Goal: Find specific page/section: Find specific page/section

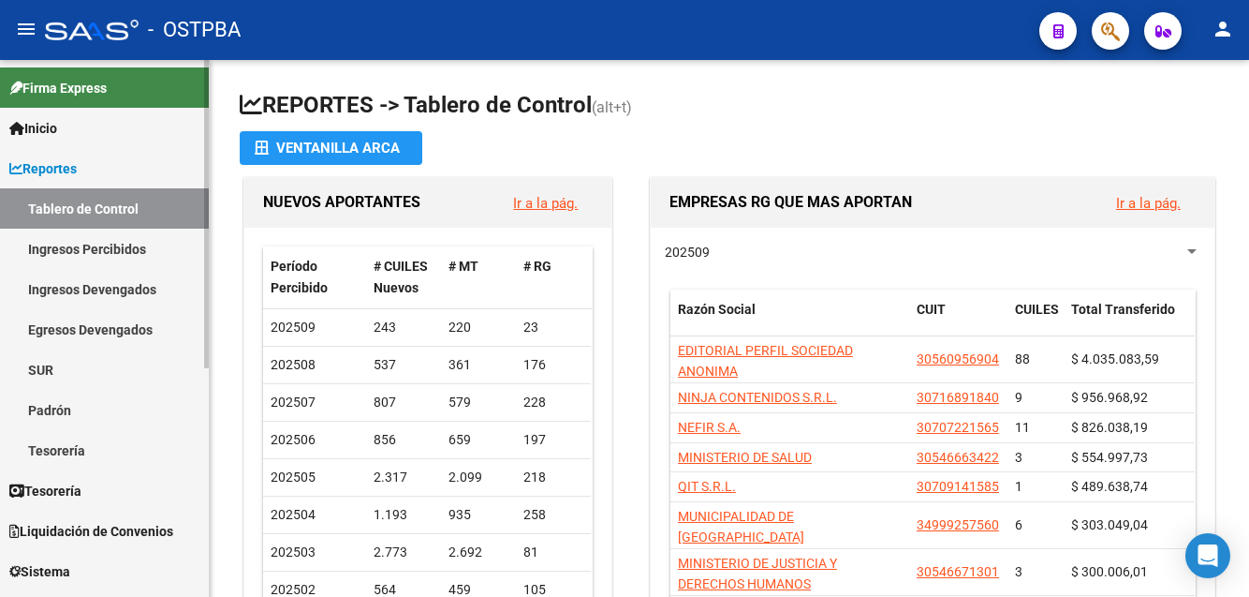
click at [181, 83] on link "Firma Express" at bounding box center [104, 87] width 209 height 40
drag, startPoint x: 211, startPoint y: 258, endPoint x: 207, endPoint y: 290, distance: 33.0
click at [207, 290] on mat-sidenav-container "Firma Express Inicio Instructivos Contacto OS Reportes Tablero de Control Ingre…" at bounding box center [624, 328] width 1249 height 537
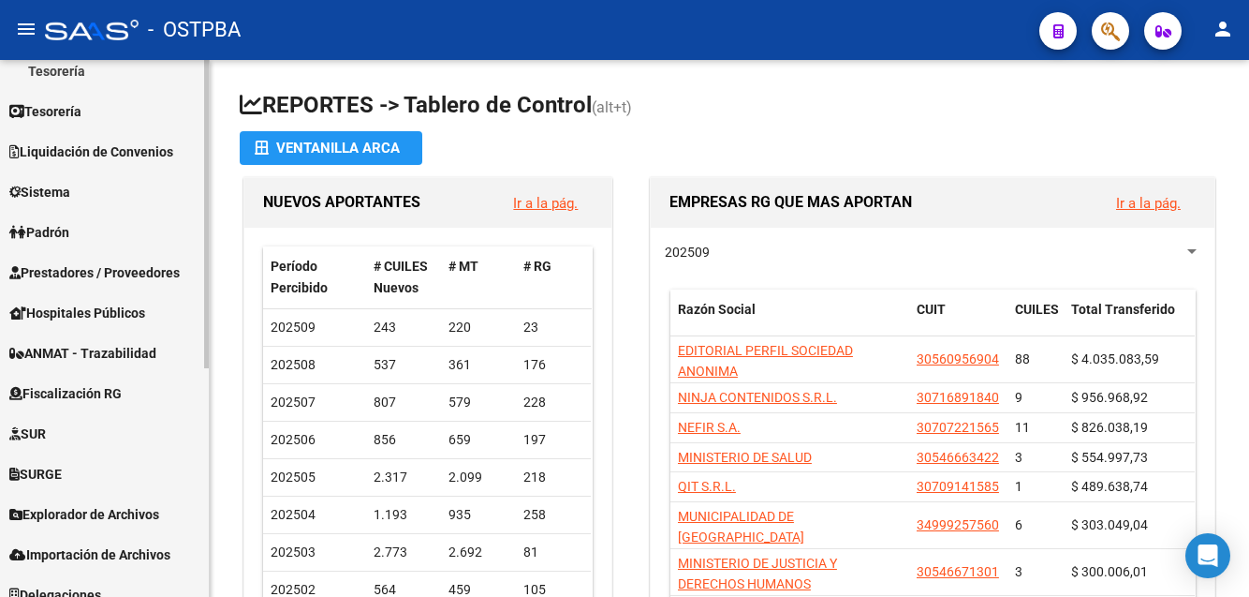
scroll to position [386, 0]
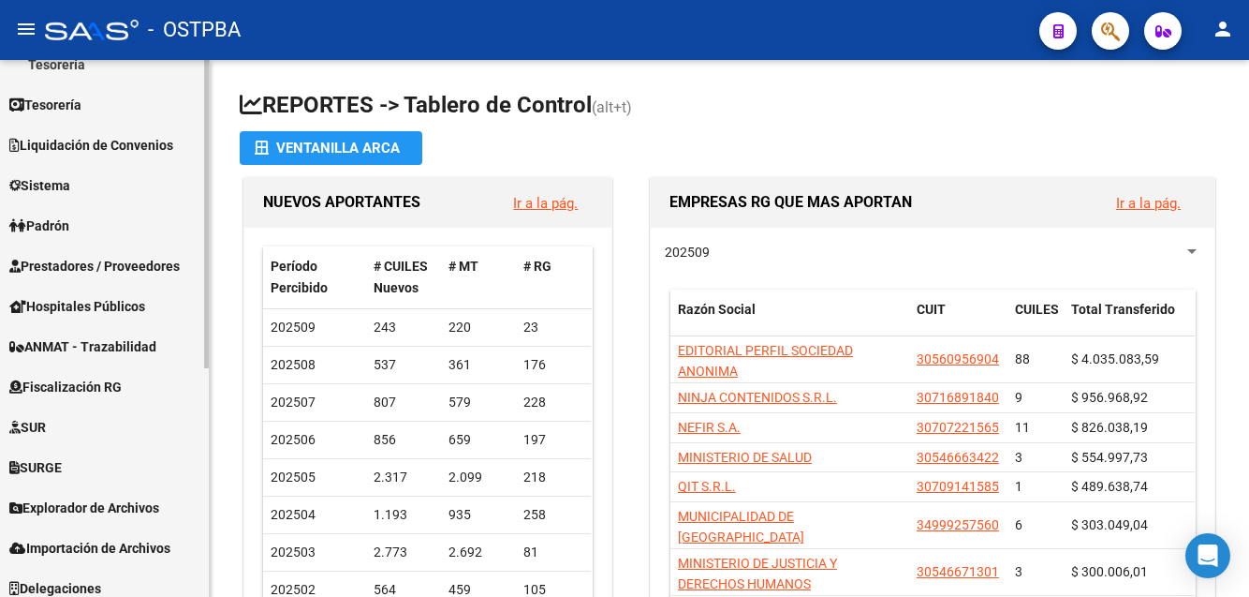
click at [183, 515] on div "Firma Express Inicio Instructivos Contacto OS Reportes Tablero de Control Ingre…" at bounding box center [107, 141] width 214 height 934
click at [145, 503] on span "Explorador de Archivos" at bounding box center [84, 507] width 150 height 21
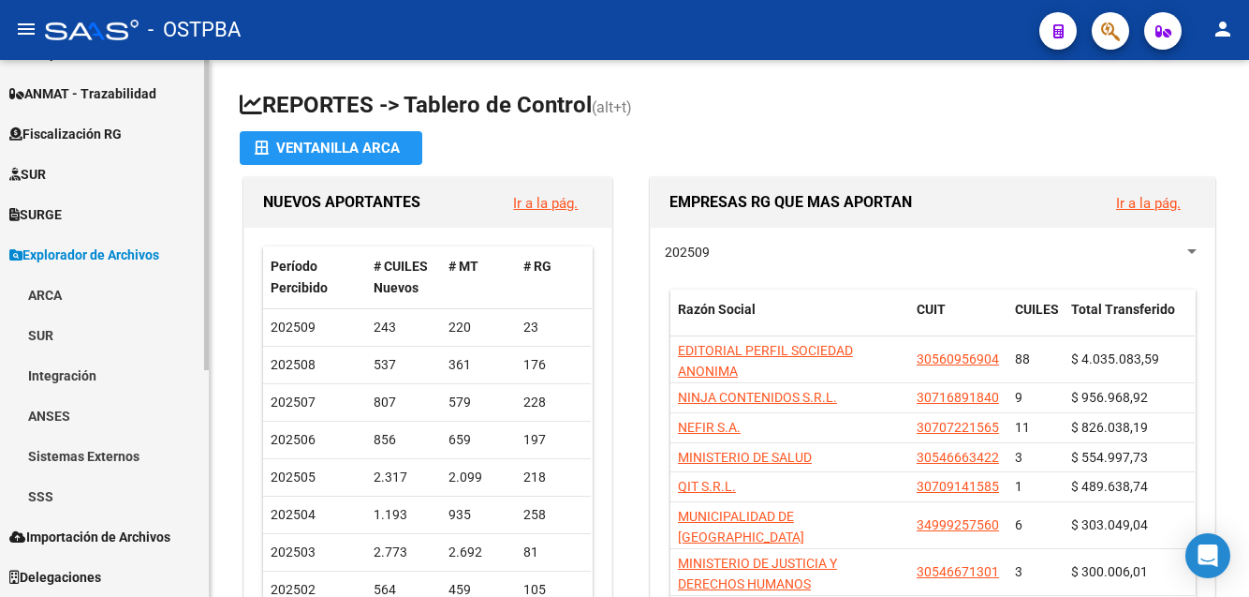
scroll to position [357, 0]
click at [60, 291] on link "ARCA" at bounding box center [104, 294] width 209 height 40
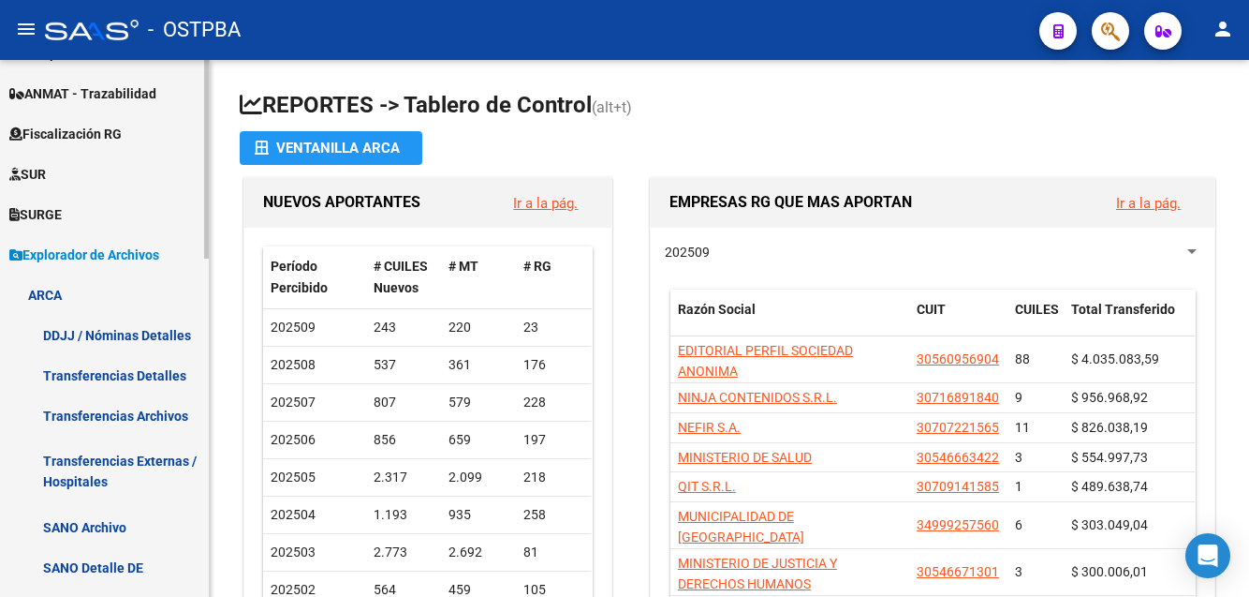
click at [175, 417] on link "Transferencias Archivos" at bounding box center [104, 415] width 209 height 40
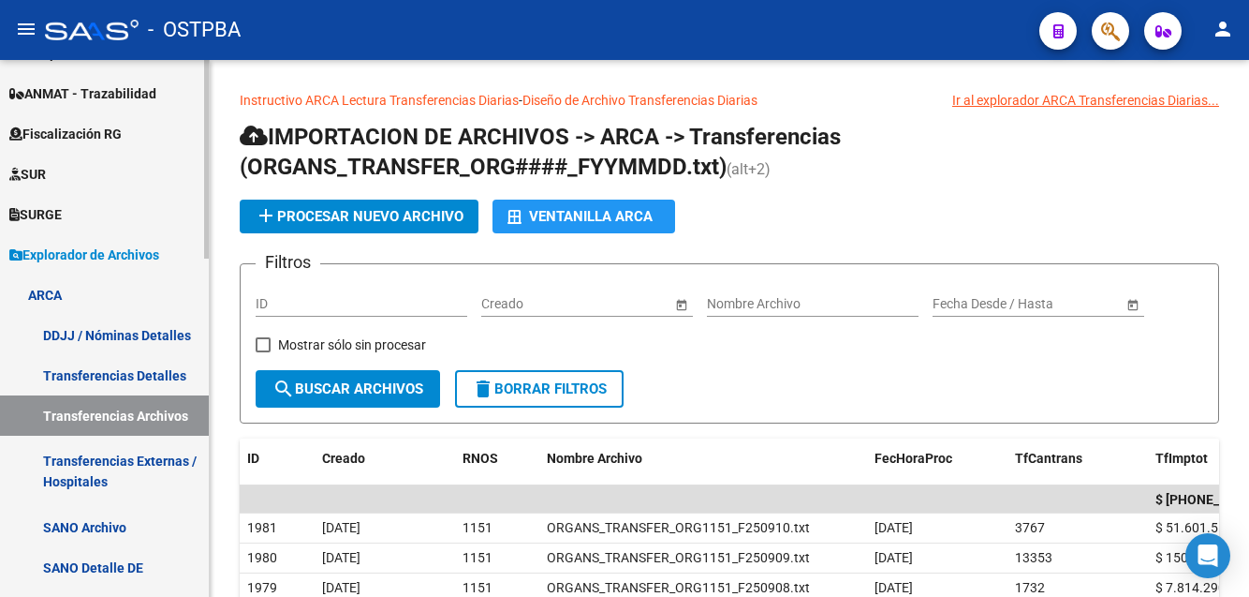
click at [56, 287] on link "ARCA" at bounding box center [104, 294] width 209 height 40
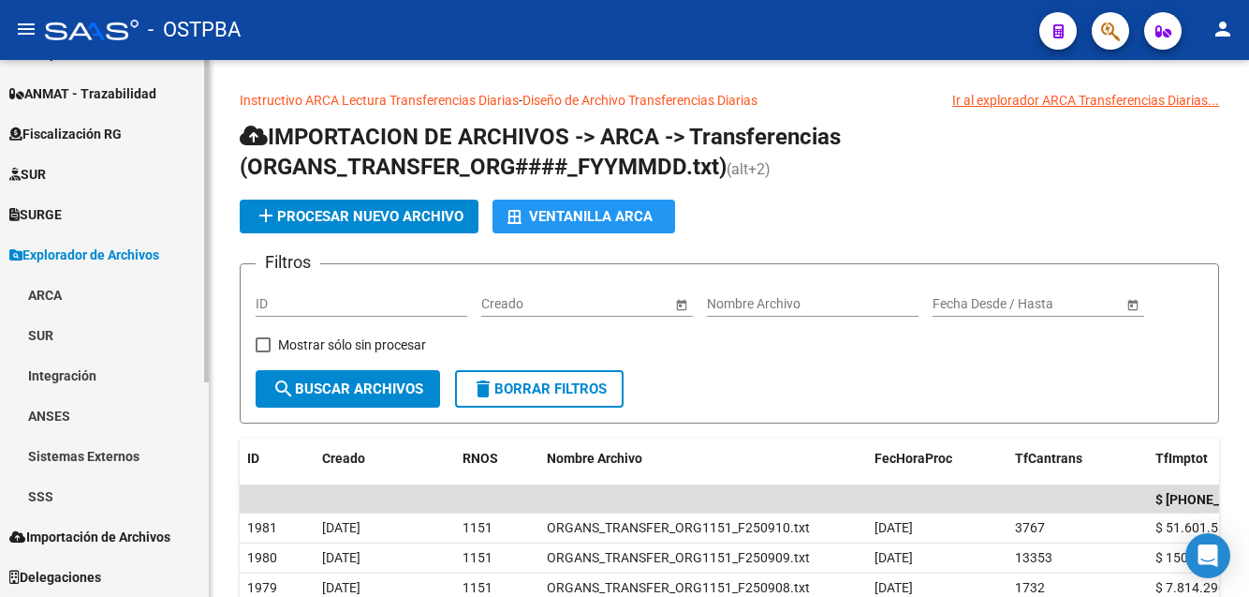
click at [58, 287] on link "ARCA" at bounding box center [104, 294] width 209 height 40
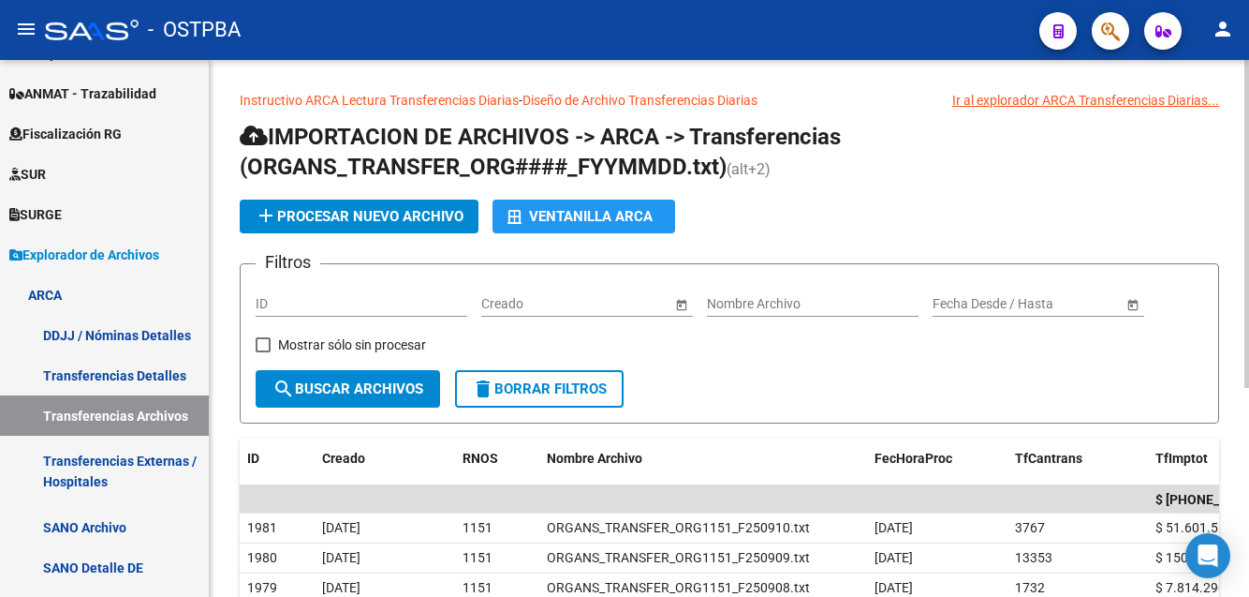
drag, startPoint x: 212, startPoint y: 258, endPoint x: 215, endPoint y: 306, distance: 48.8
click at [215, 306] on div "Instructivo ARCA Lectura Transferencias Diarias - Diseño de Archivo Transferenc…" at bounding box center [729, 492] width 1039 height 864
click at [166, 375] on link "Transferencias Detalles" at bounding box center [104, 375] width 209 height 40
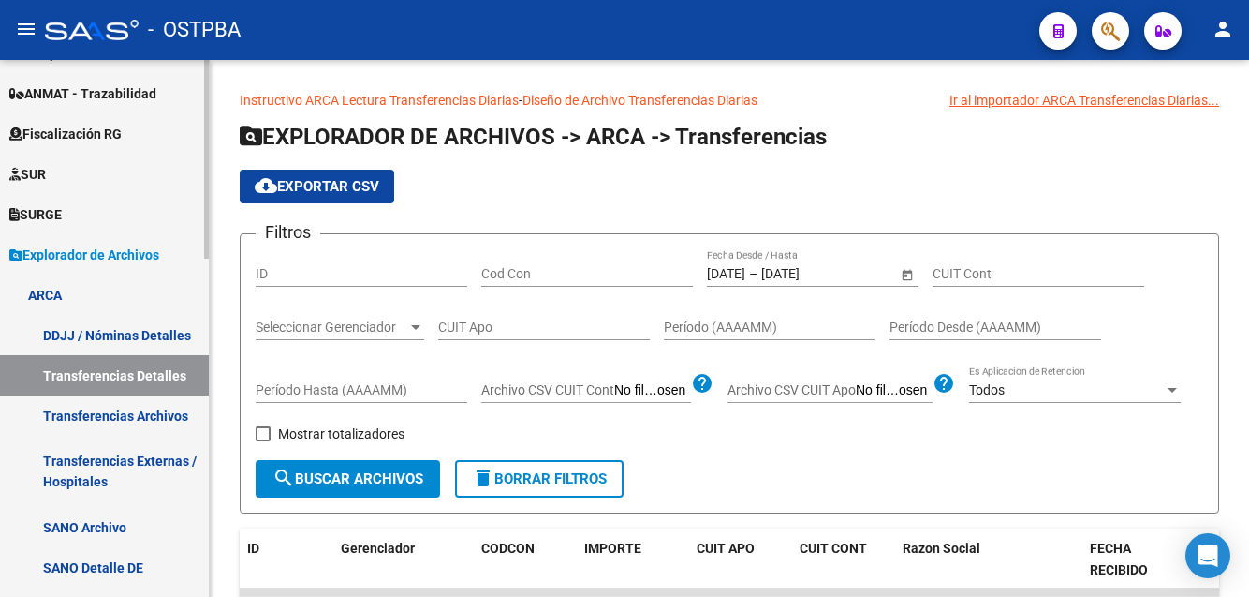
click at [47, 294] on link "ARCA" at bounding box center [104, 294] width 209 height 40
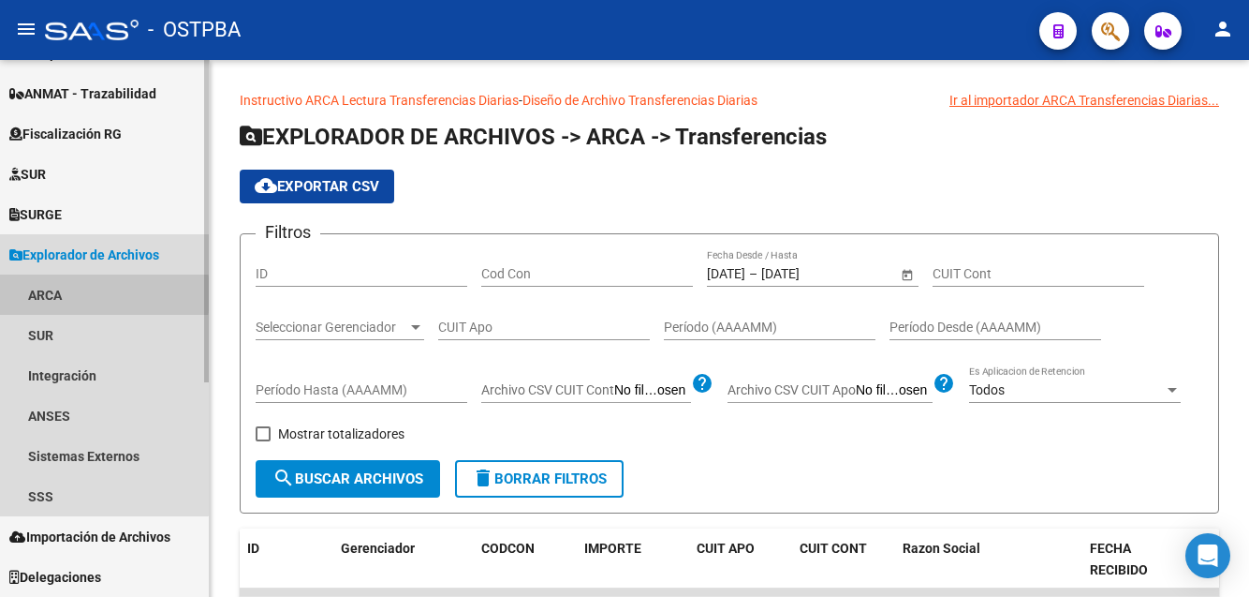
click at [47, 294] on link "ARCA" at bounding box center [104, 294] width 209 height 40
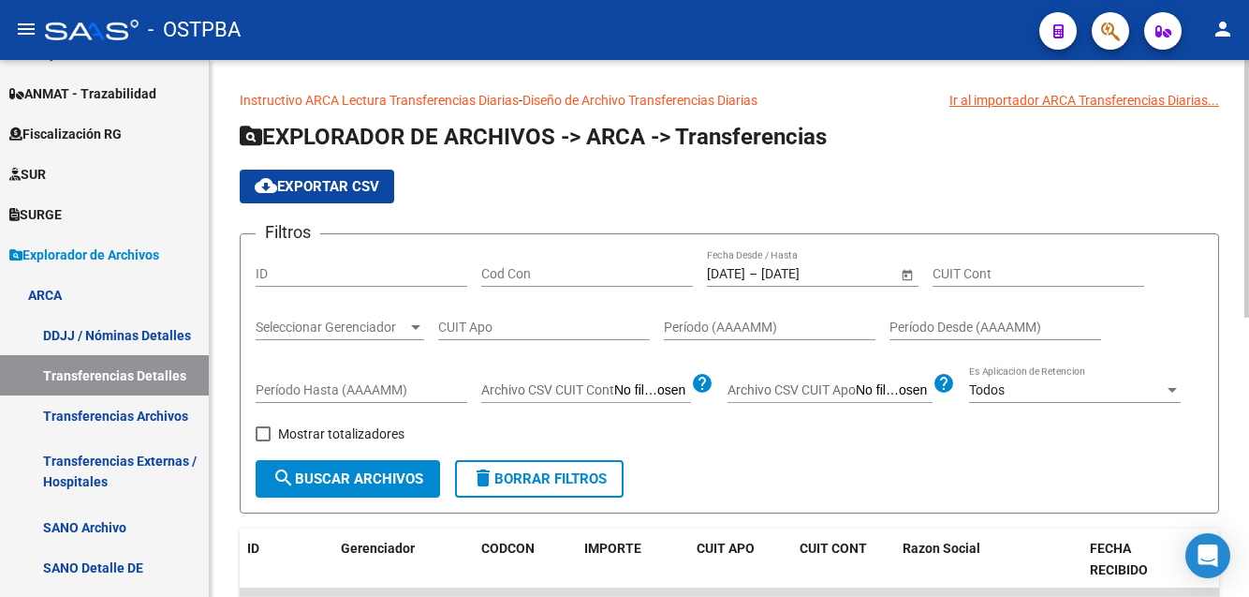
drag, startPoint x: 210, startPoint y: 229, endPoint x: 214, endPoint y: 254, distance: 25.7
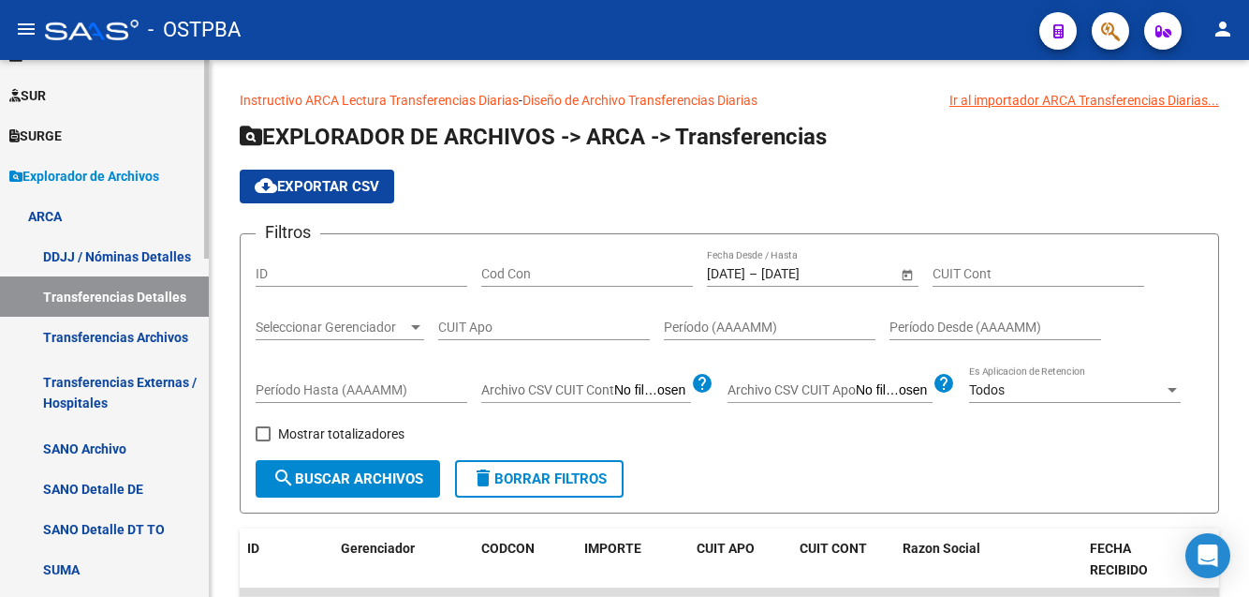
scroll to position [463, 0]
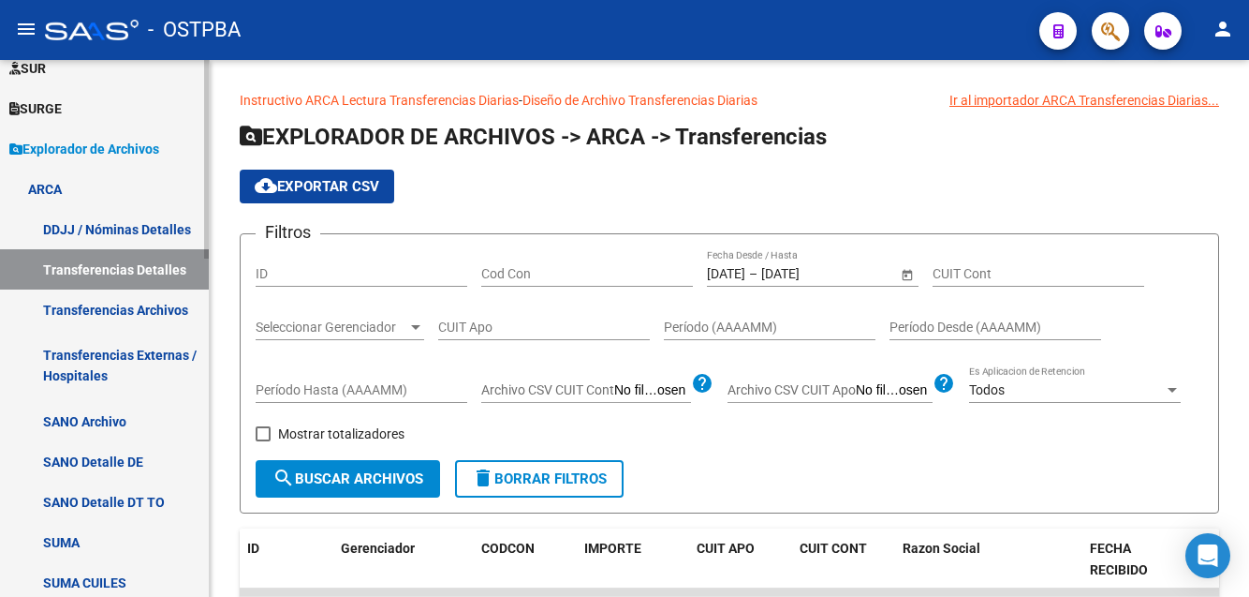
click at [208, 313] on div at bounding box center [206, 330] width 5 height 199
click at [164, 308] on link "Transferencias Archivos" at bounding box center [104, 309] width 209 height 40
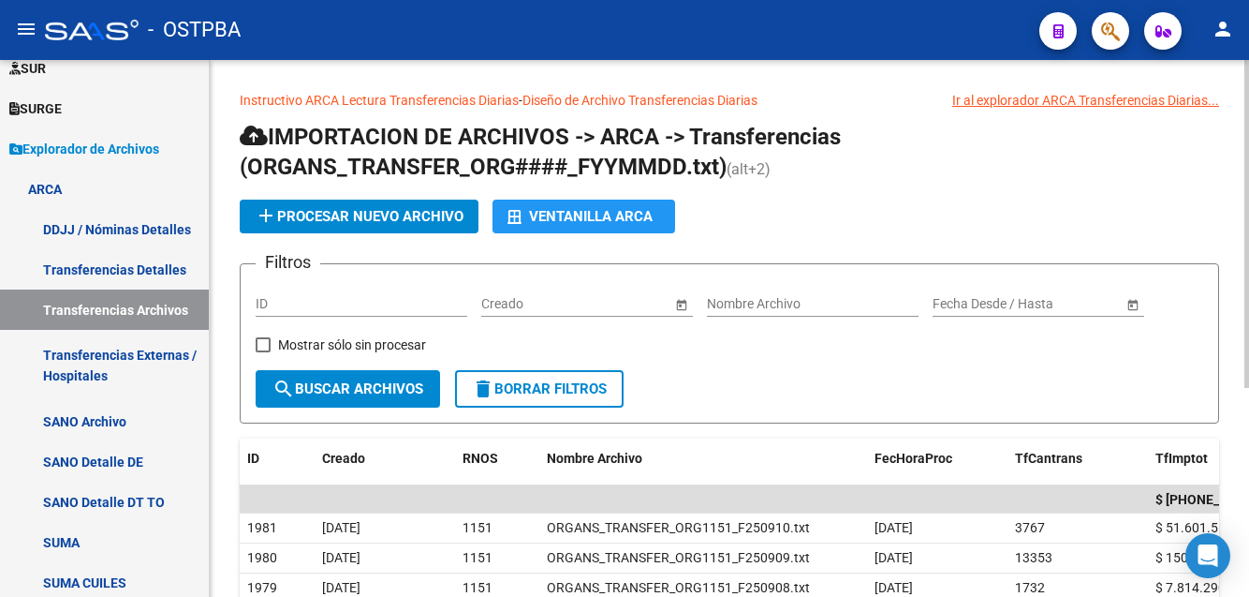
click at [881, 133] on h1 "IMPORTACION DE ARCHIVOS -> ARCA -> Transferencias (ORGANS_TRANSFER_ORG####_FYYM…" at bounding box center [730, 153] width 980 height 63
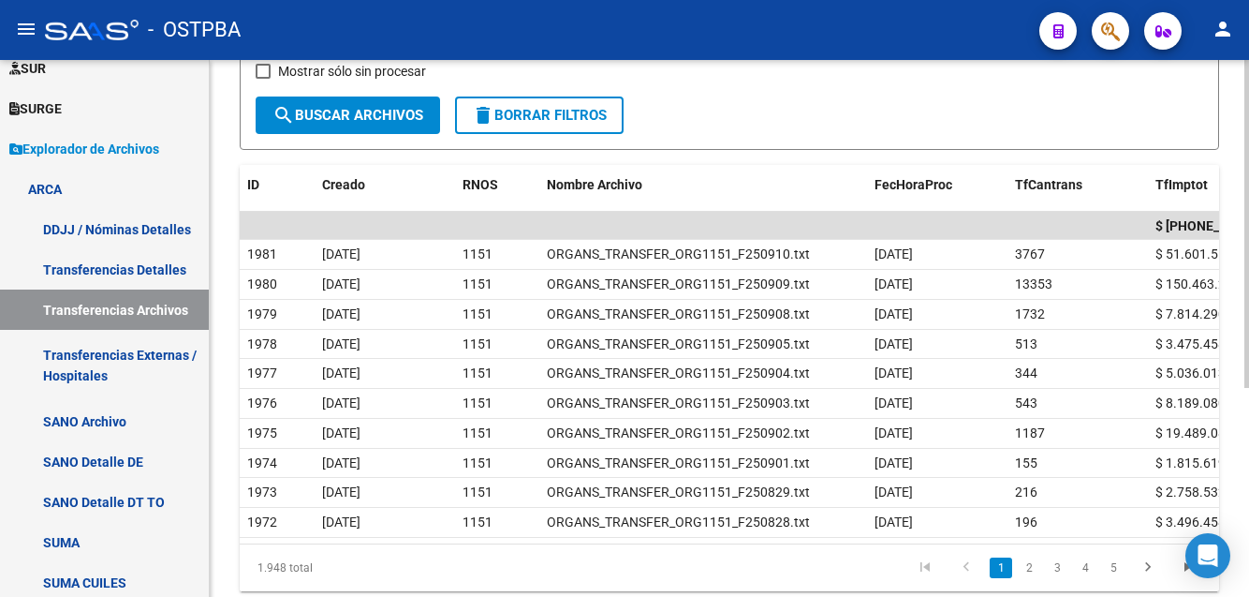
scroll to position [278, 0]
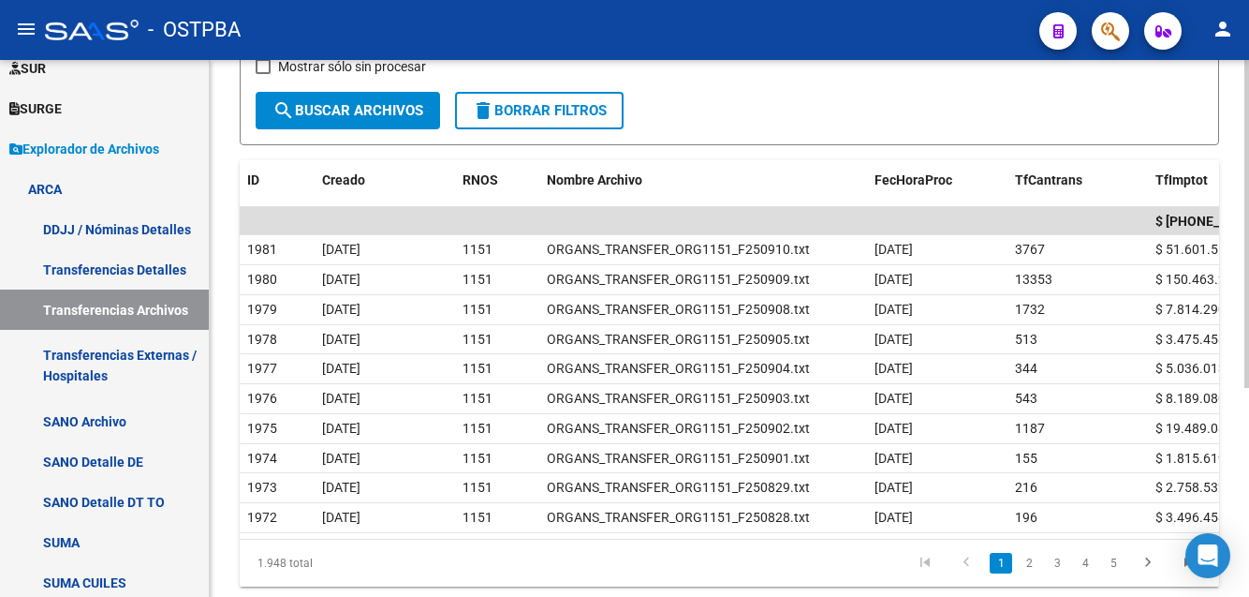
click at [1248, 274] on html "menu - OSTPBA person Firma Express Inicio Instructivos Contacto OS Reportes Tab…" at bounding box center [624, 298] width 1249 height 597
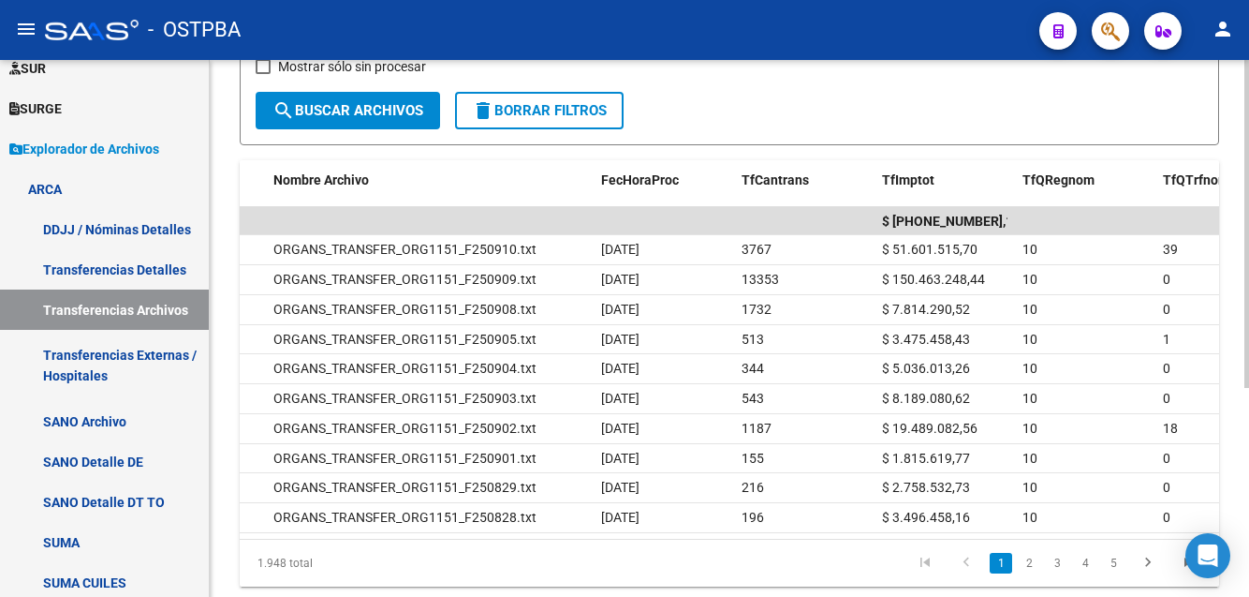
scroll to position [0, 275]
